Goal: Find specific page/section: Find specific page/section

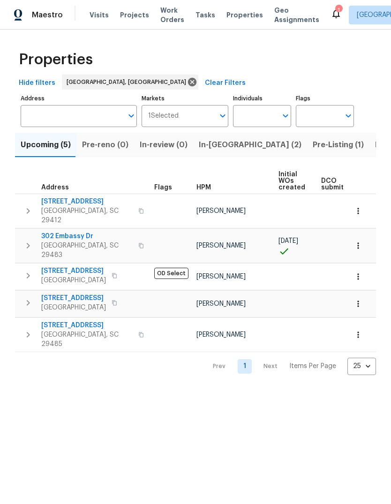
click at [375, 140] on span "Listed (7)" at bounding box center [392, 144] width 35 height 13
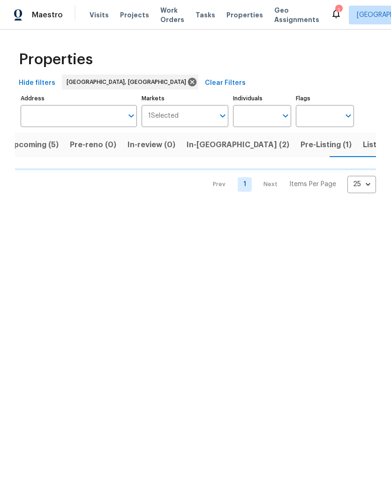
scroll to position [0, 15]
click at [360, 142] on span "Listed (7)" at bounding box center [377, 144] width 35 height 13
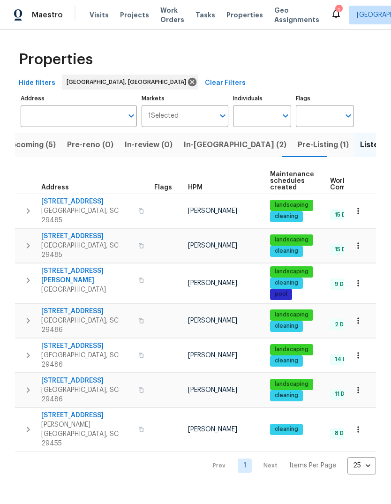
click at [216, 145] on span "In-[GEOGRAPHIC_DATA] (2)" at bounding box center [235, 144] width 103 height 13
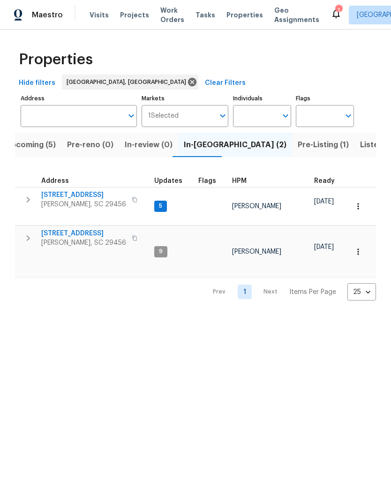
click at [298, 143] on span "Pre-Listing (1)" at bounding box center [323, 144] width 51 height 13
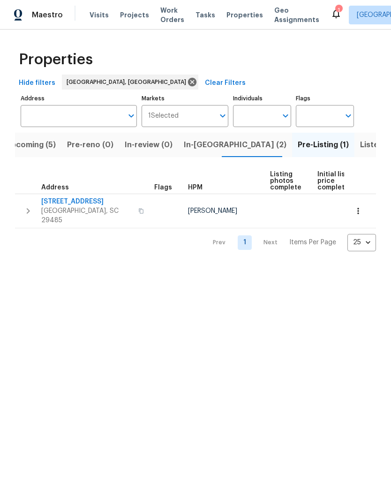
click at [40, 144] on span "Upcoming (5)" at bounding box center [31, 144] width 50 height 13
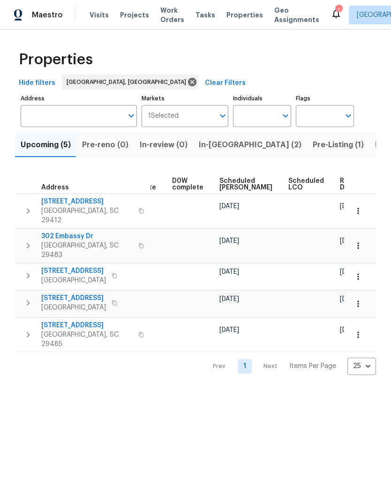
scroll to position [0, 245]
click at [341, 188] on span "Ready Date" at bounding box center [351, 184] width 21 height 13
